Goal: Go to known website: Go to known website

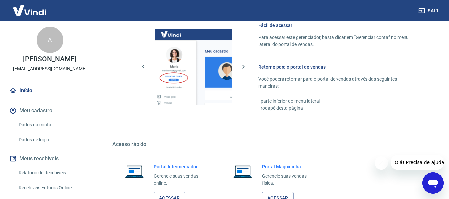
scroll to position [416, 0]
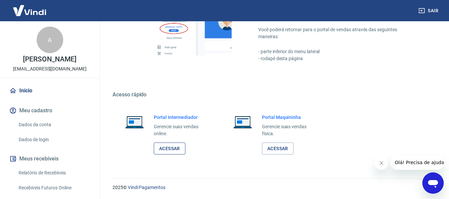
click at [164, 150] on link "Acessar" at bounding box center [170, 149] width 32 height 12
